Goal: Check status: Verify the current state of an ongoing process or item

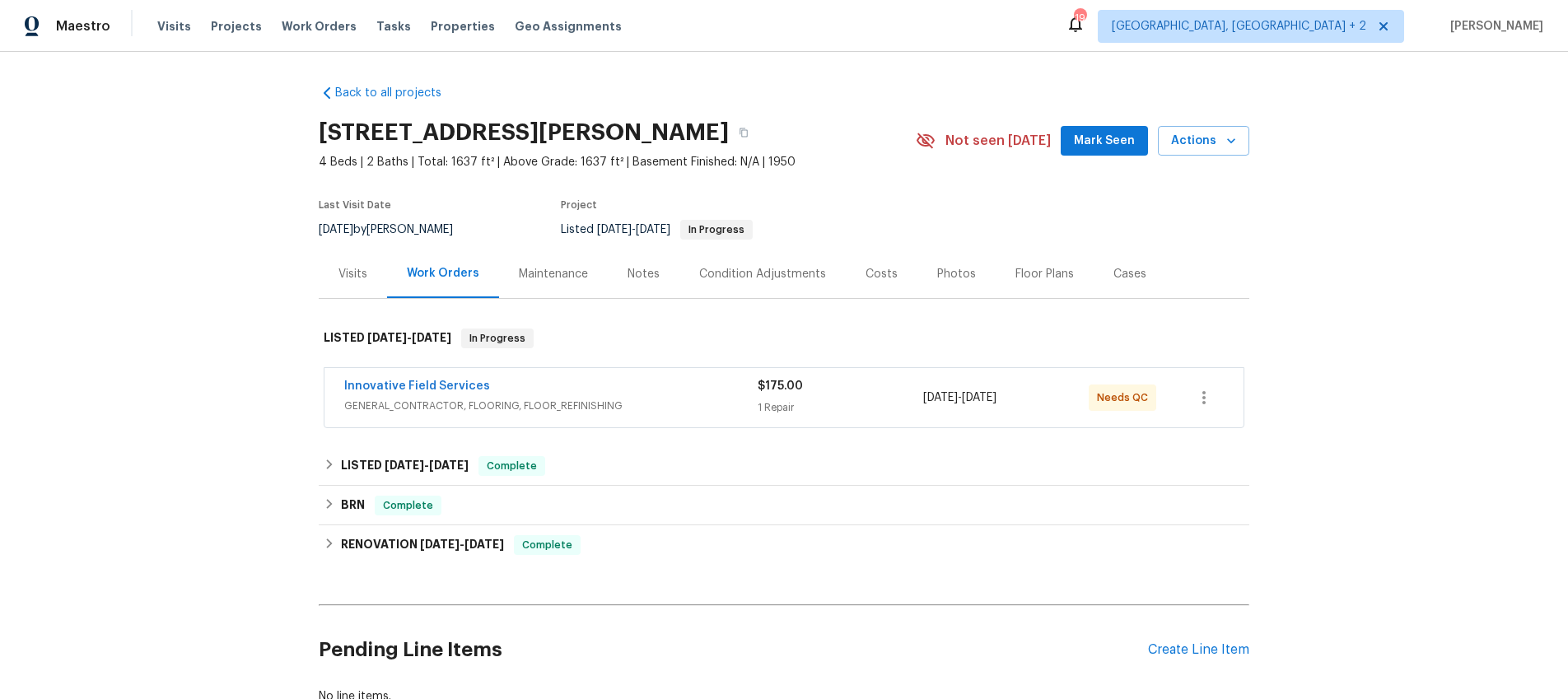
click at [367, 270] on div "Visits" at bounding box center [353, 274] width 68 height 49
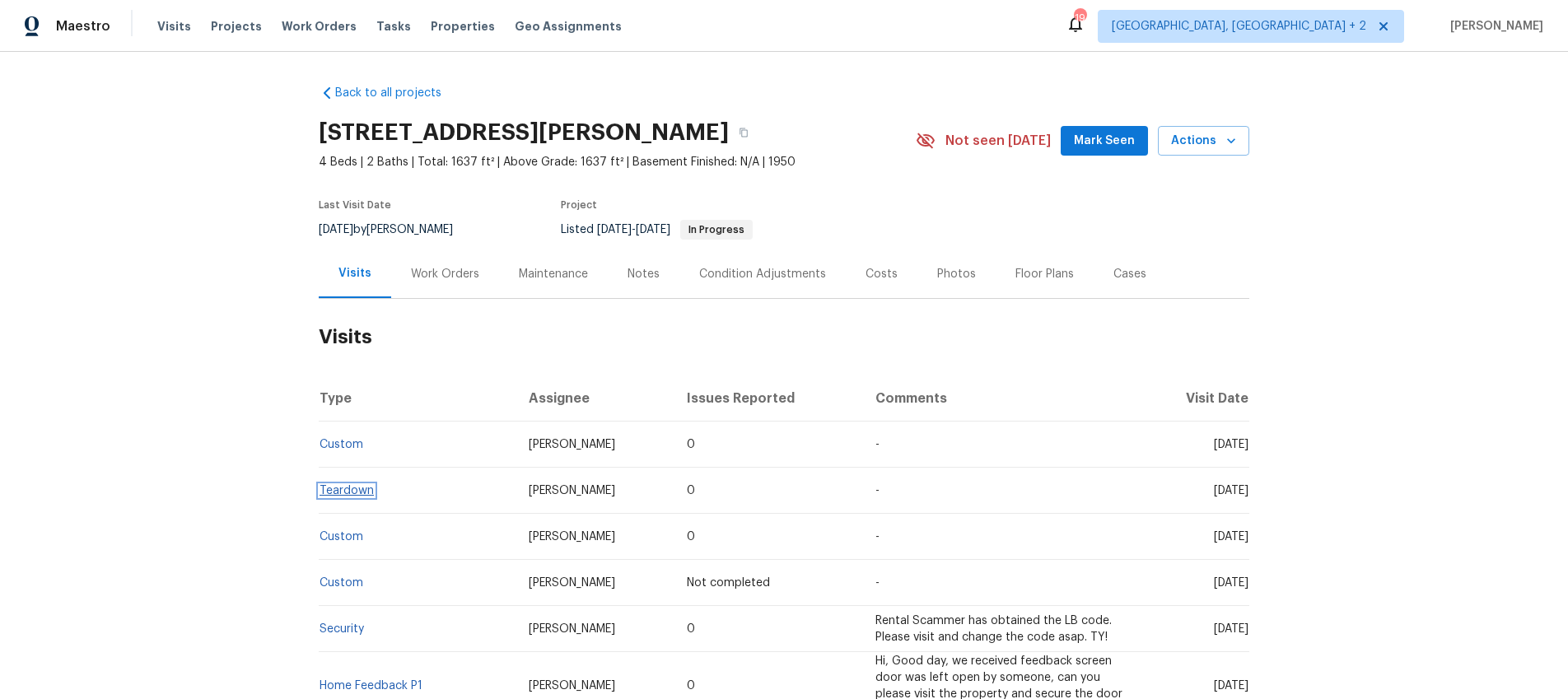
click at [342, 487] on link "Teardown" at bounding box center [347, 491] width 54 height 12
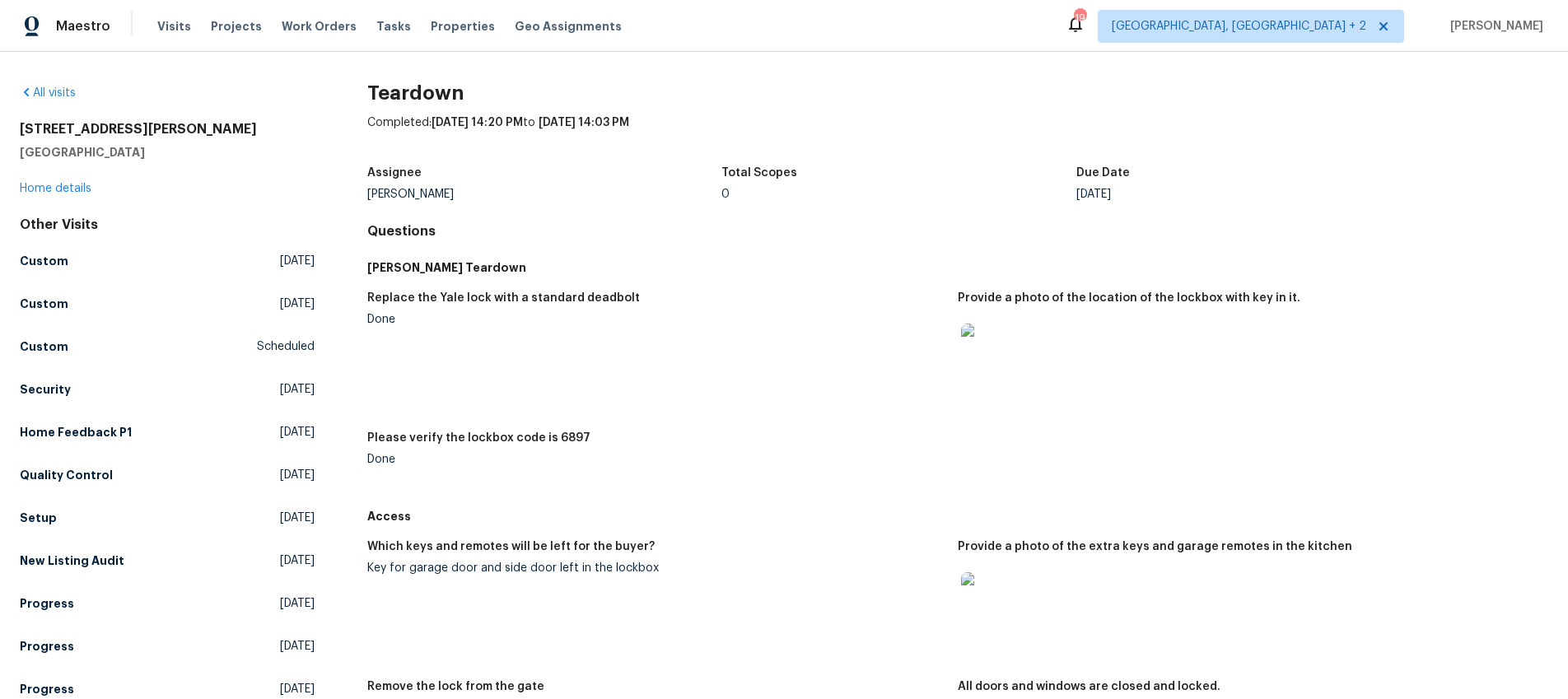
click at [990, 606] on img at bounding box center [988, 599] width 52 height 52
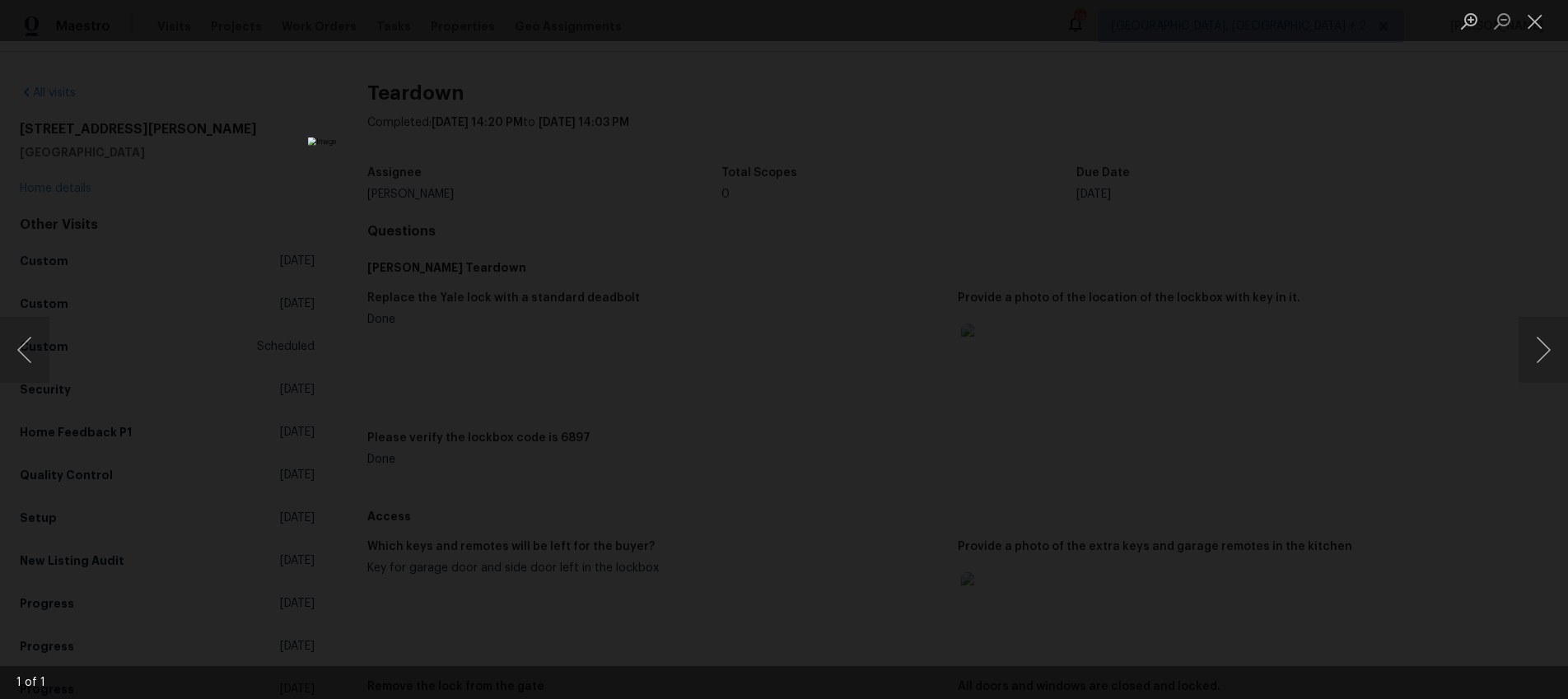
click at [1262, 371] on div "Lightbox" at bounding box center [784, 349] width 1568 height 699
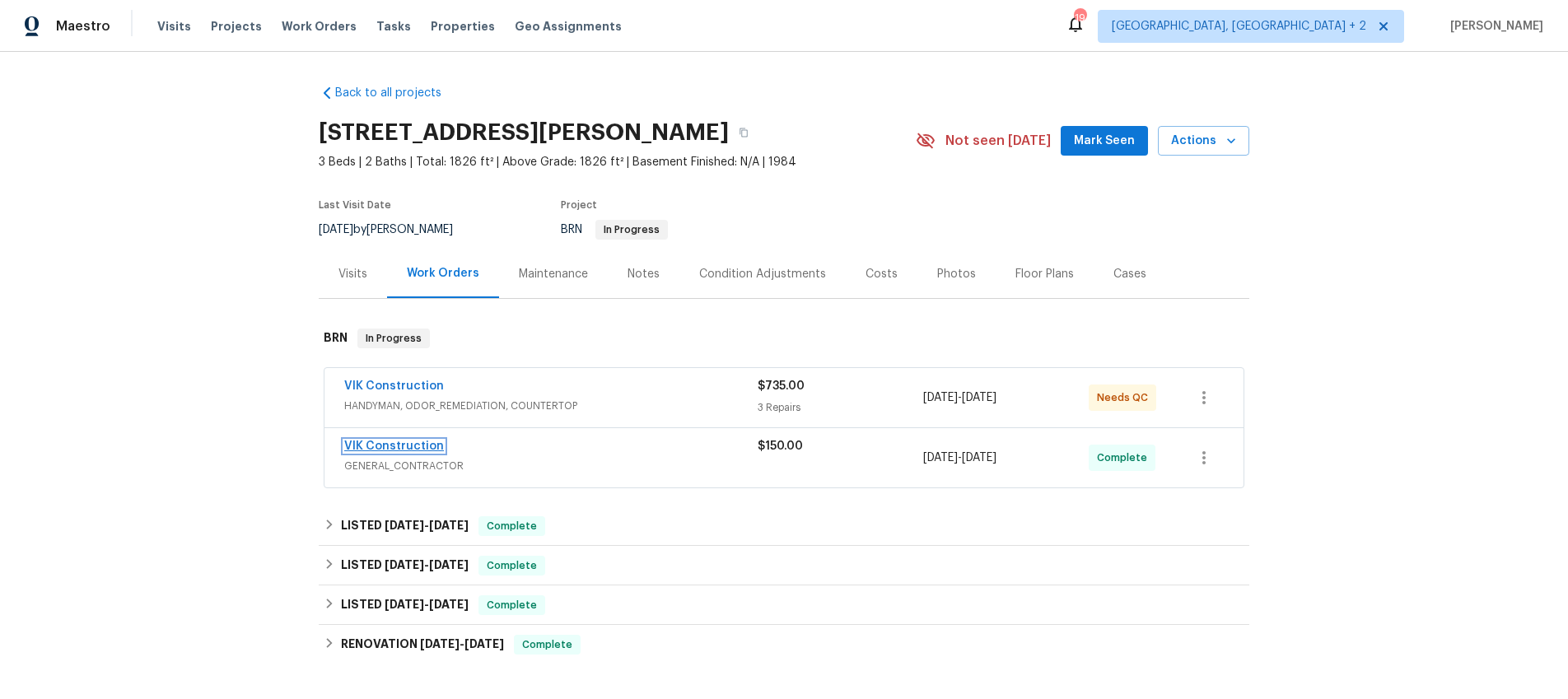
click at [382, 448] on link "VIK Construction" at bounding box center [394, 446] width 99 height 12
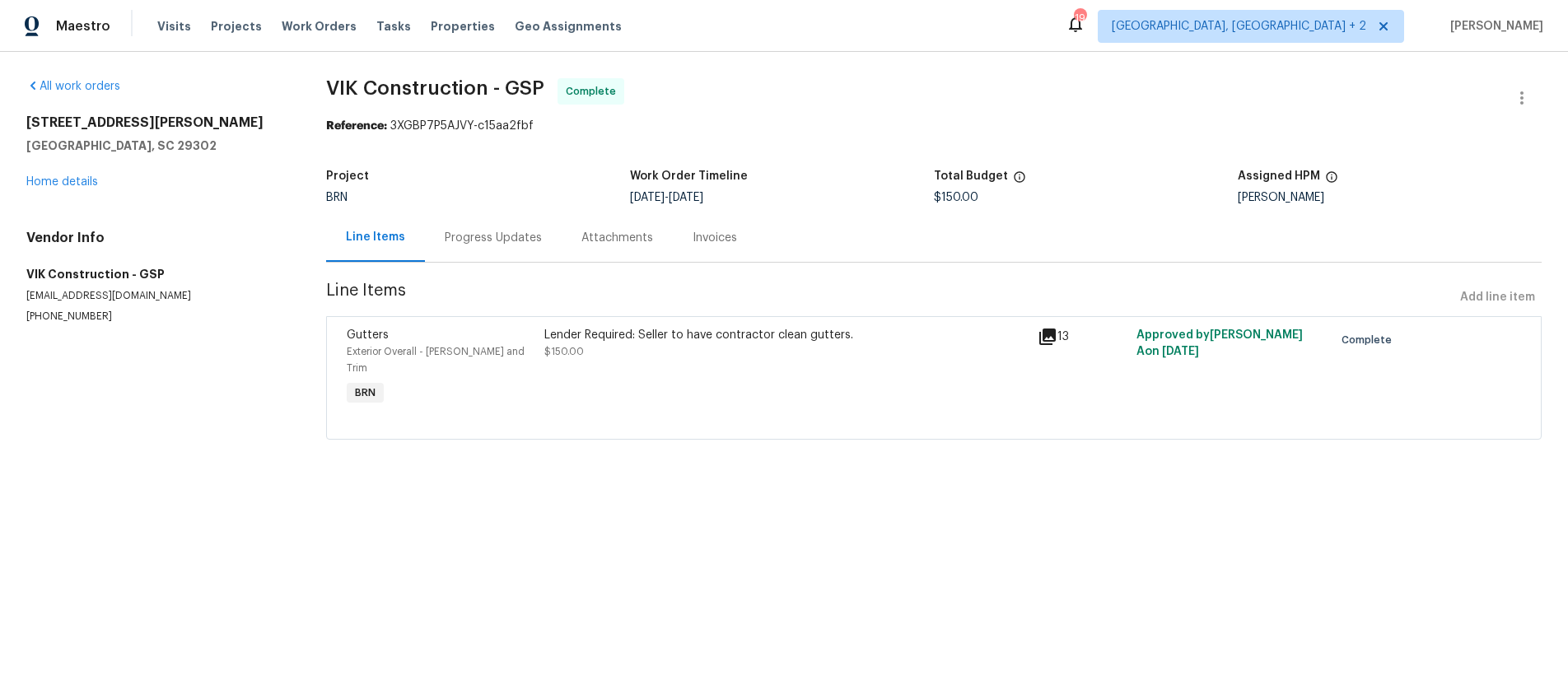
click at [503, 241] on div "Progress Updates" at bounding box center [493, 237] width 97 height 17
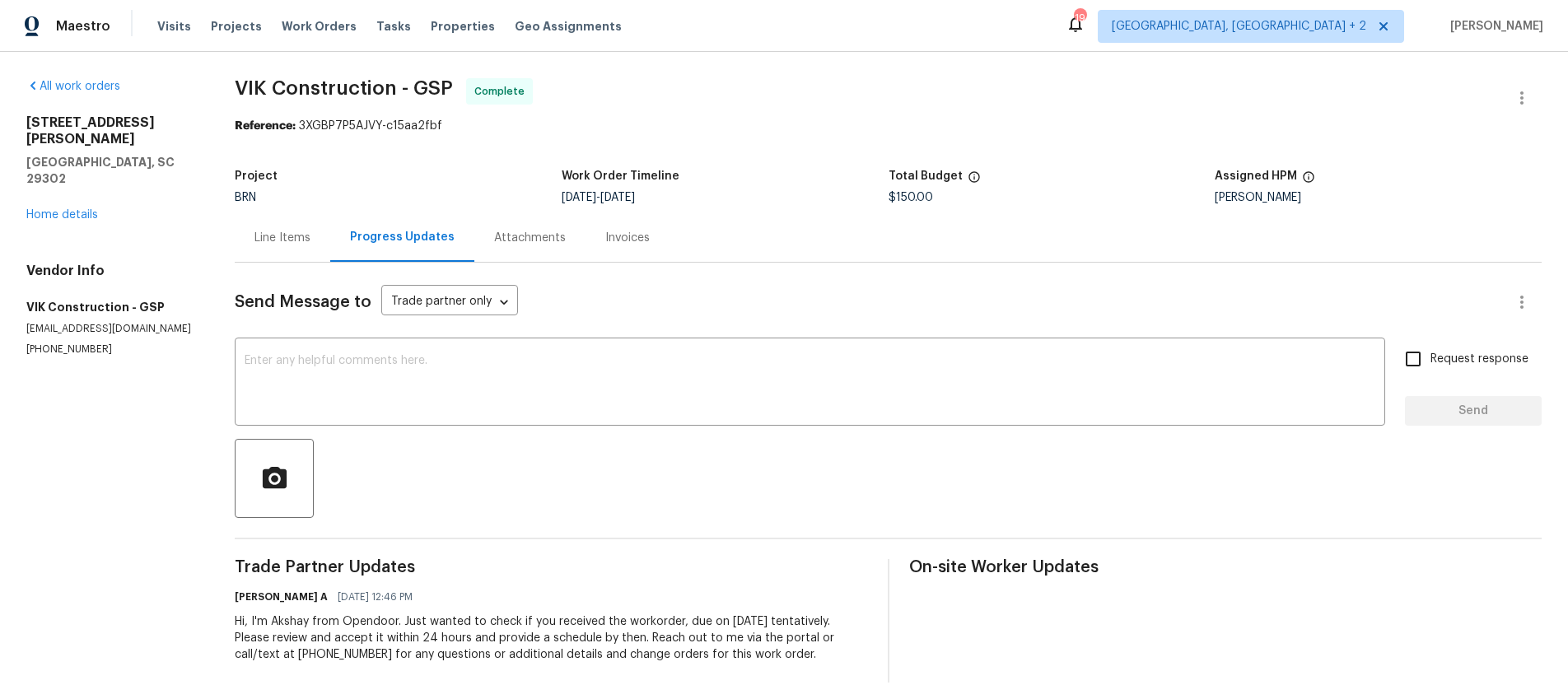
scroll to position [10, 0]
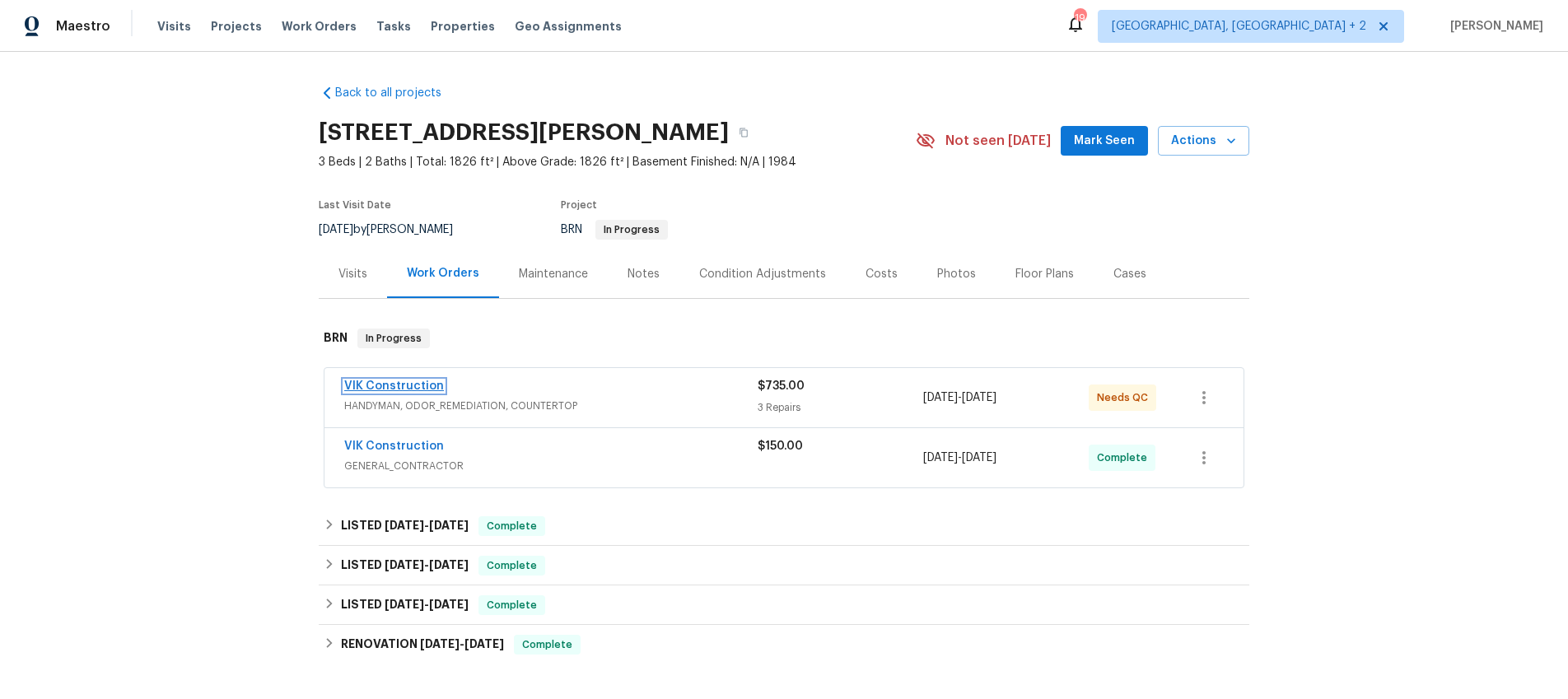
click at [402, 385] on link "VIK Construction" at bounding box center [394, 386] width 99 height 12
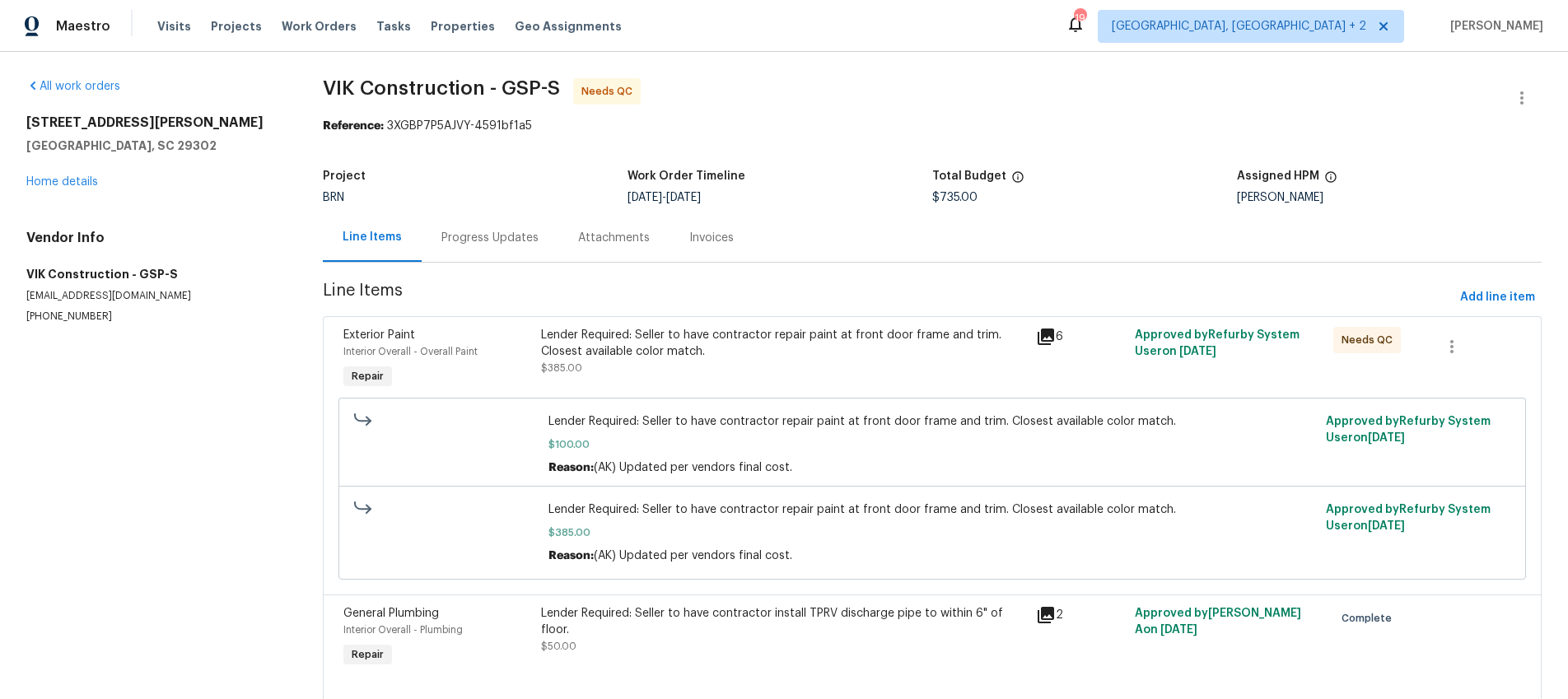
click at [473, 231] on div "Progress Updates" at bounding box center [490, 237] width 97 height 17
